Goal: Transaction & Acquisition: Purchase product/service

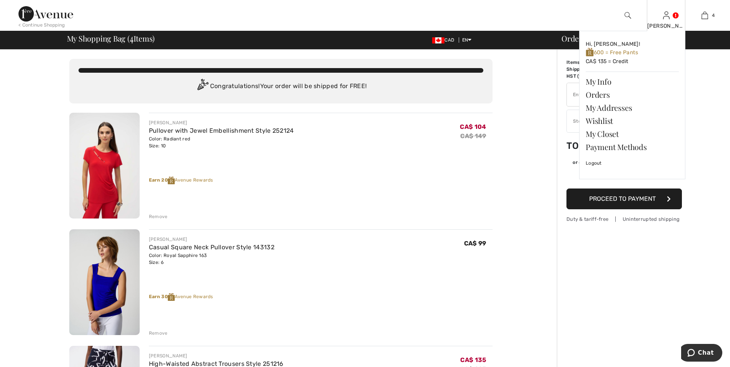
click at [659, 26] on div "[PERSON_NAME]" at bounding box center [666, 26] width 38 height 8
click at [599, 119] on link "Wishlist" at bounding box center [632, 120] width 93 height 13
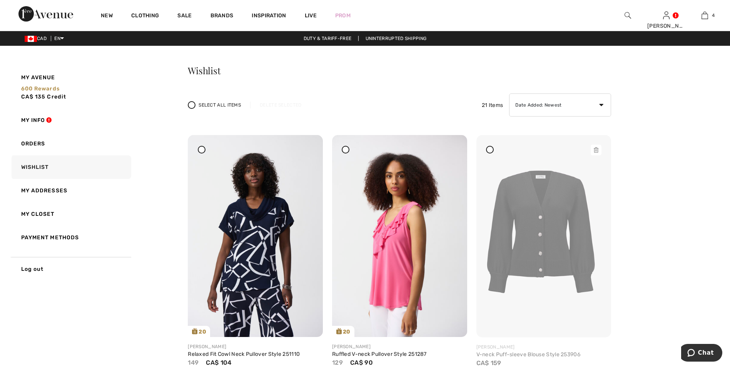
click at [539, 232] on img at bounding box center [543, 236] width 135 height 202
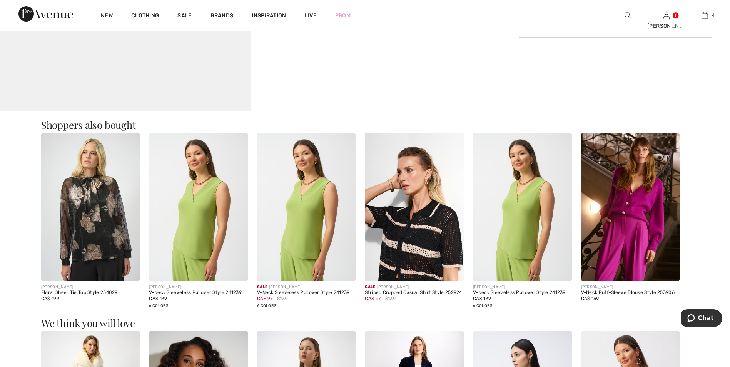
scroll to position [385, 0]
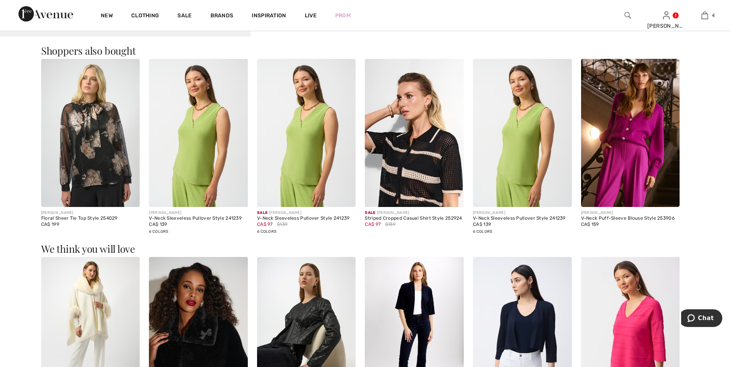
click at [638, 148] on img at bounding box center [630, 133] width 99 height 148
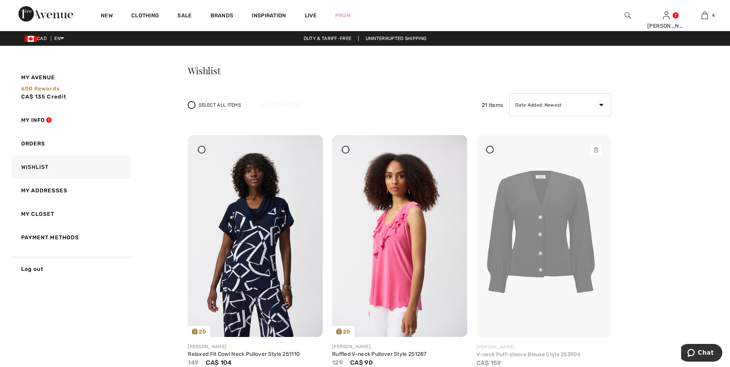
click at [596, 150] on icon at bounding box center [596, 149] width 5 height 5
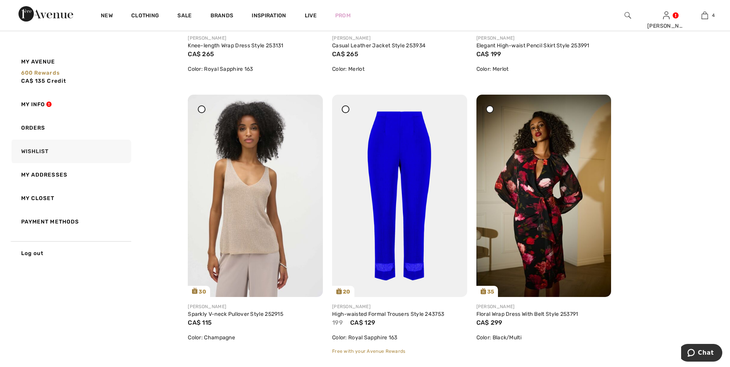
scroll to position [1424, 0]
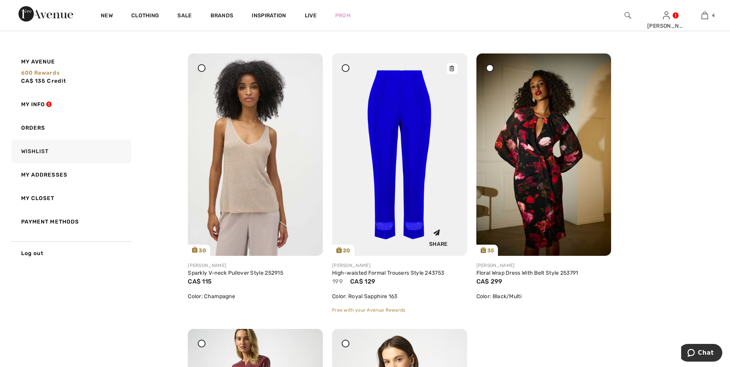
click at [404, 132] on img at bounding box center [399, 154] width 135 height 202
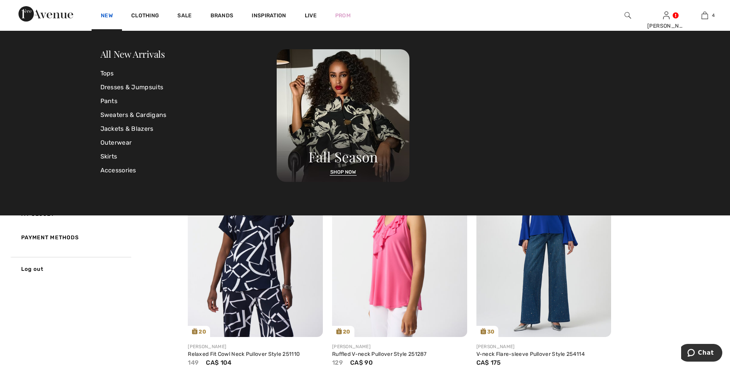
click at [104, 13] on link "New" at bounding box center [107, 16] width 12 height 8
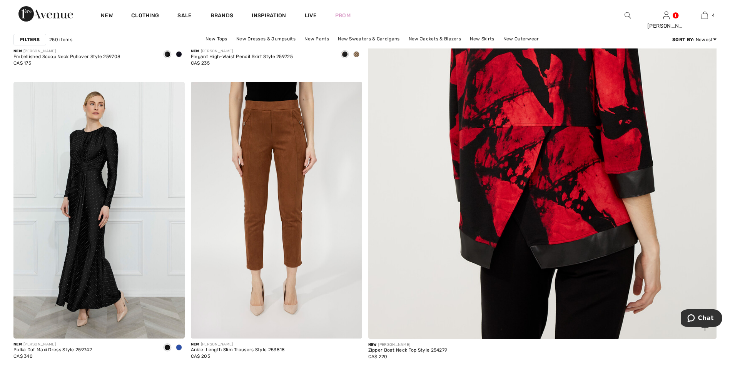
scroll to position [385, 0]
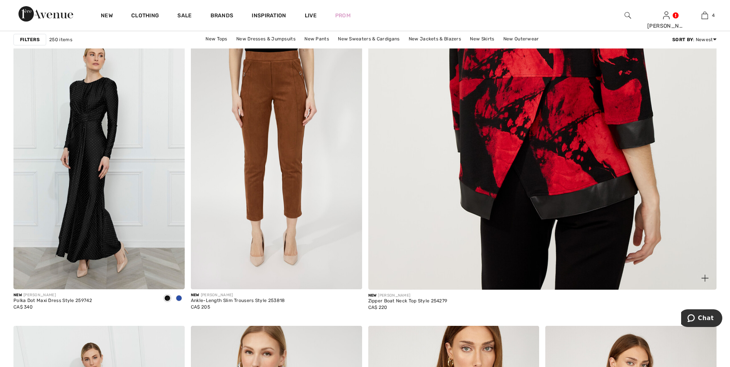
click at [591, 153] on img at bounding box center [542, 52] width 418 height 627
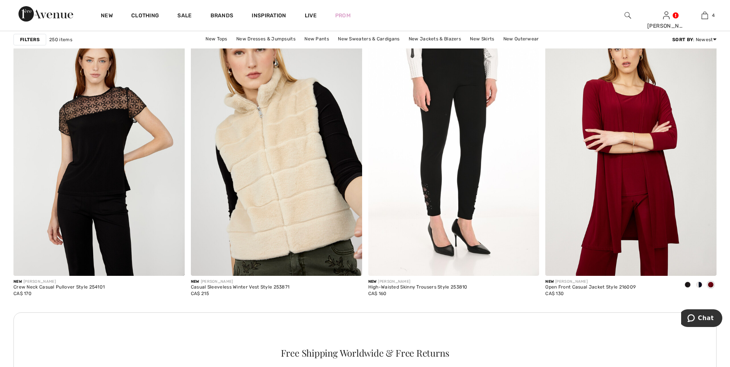
scroll to position [3309, 0]
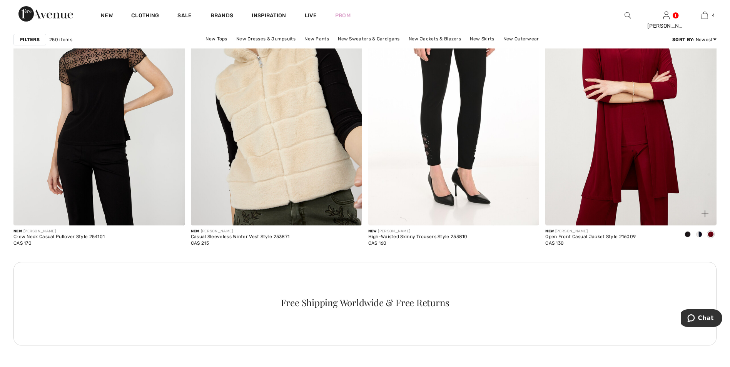
click at [699, 233] on span at bounding box center [699, 234] width 6 height 6
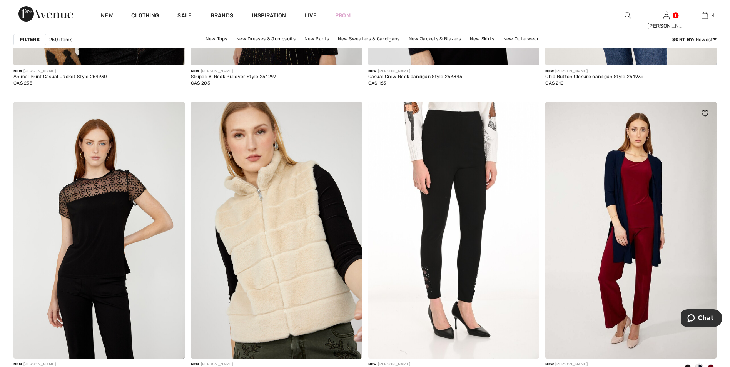
scroll to position [3271, 0]
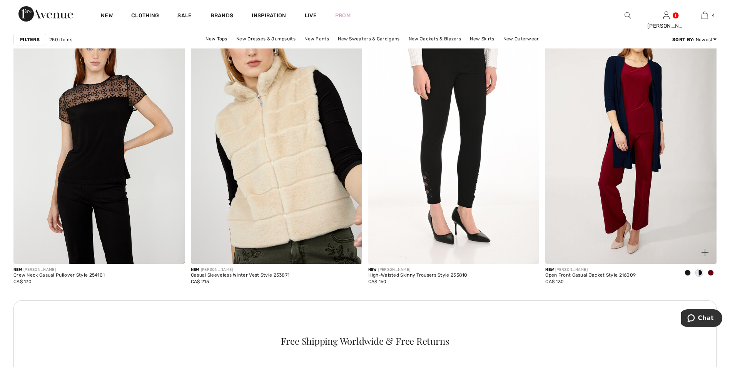
click at [686, 273] on span at bounding box center [688, 273] width 6 height 6
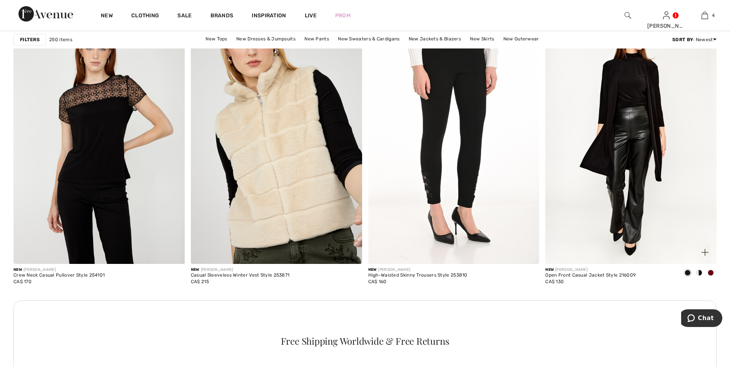
click at [709, 272] on span at bounding box center [711, 273] width 6 height 6
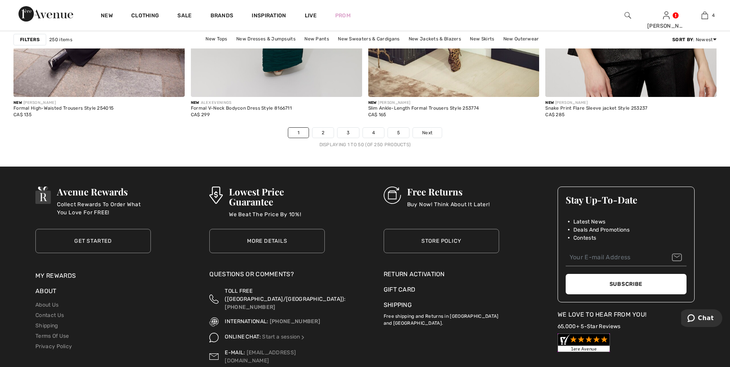
scroll to position [4423, 0]
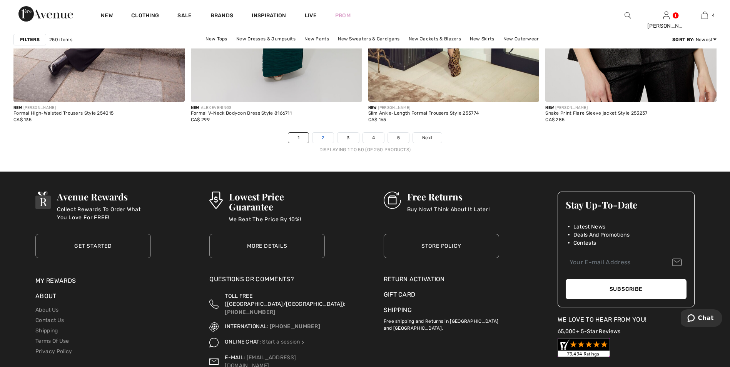
click at [324, 139] on link "2" at bounding box center [322, 138] width 21 height 10
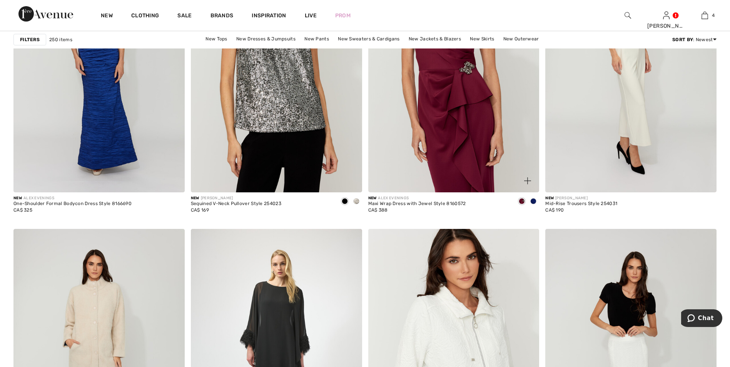
scroll to position [3194, 0]
